Goal: Information Seeking & Learning: Find specific fact

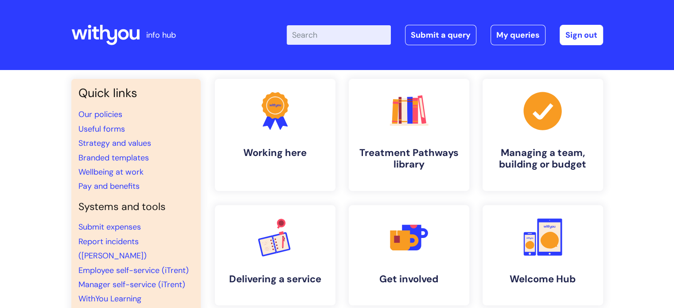
click at [353, 25] on input "Enter your search term here..." at bounding box center [339, 34] width 104 height 19
type input "dbs check"
click button "Search" at bounding box center [0, 0] width 0 height 0
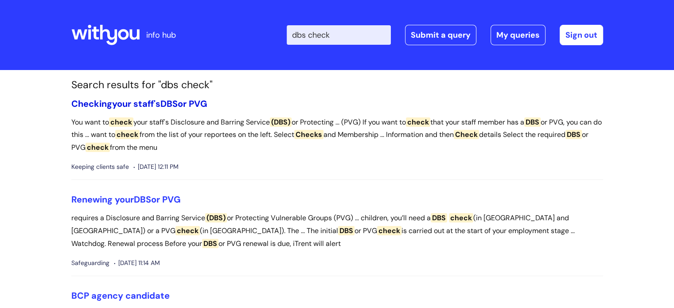
click at [175, 105] on span "DBS" at bounding box center [168, 104] width 17 height 12
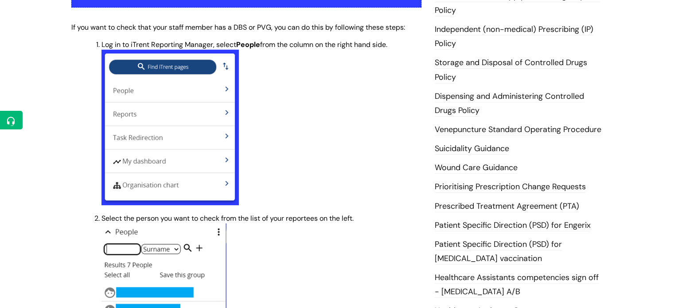
scroll to position [229, 0]
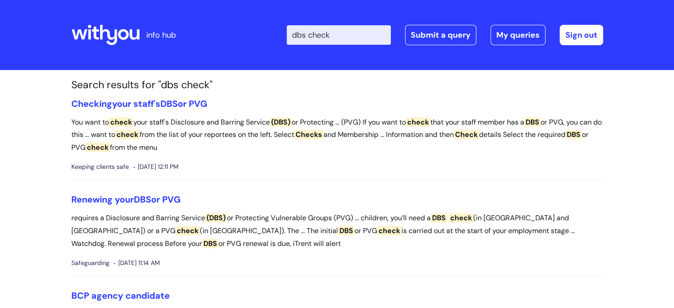
drag, startPoint x: 673, startPoint y: 55, endPoint x: 677, endPoint y: 82, distance: 27.7
click at [673, 82] on html "info hub Enter your search term here... dbs check Search Submit a query My quer…" at bounding box center [337, 154] width 674 height 308
